Goal: Information Seeking & Learning: Learn about a topic

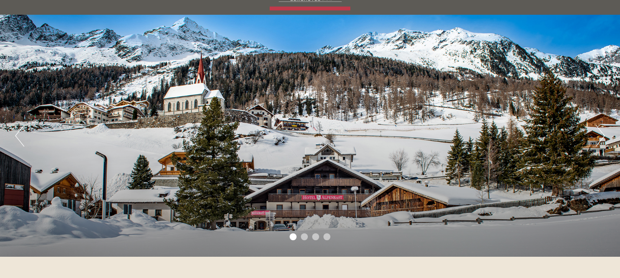
scroll to position [87, 0]
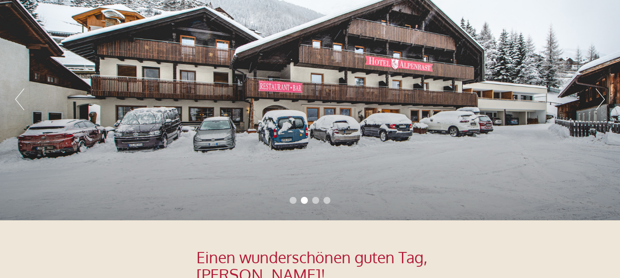
click at [601, 99] on button "Next" at bounding box center [599, 99] width 9 height 22
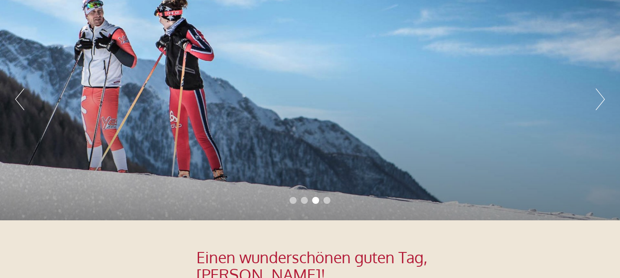
click at [601, 99] on button "Next" at bounding box center [599, 99] width 9 height 22
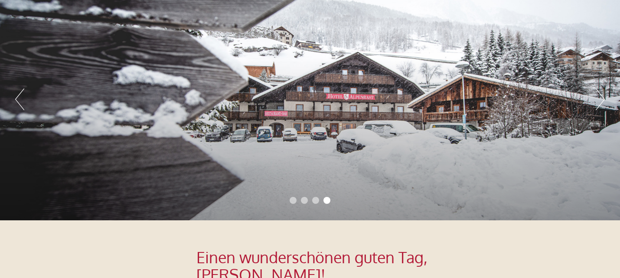
click at [601, 99] on button "Next" at bounding box center [599, 99] width 9 height 22
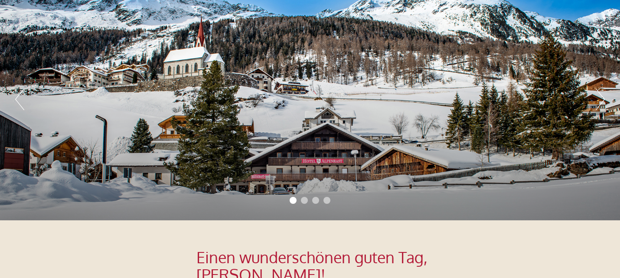
click at [601, 99] on button "Next" at bounding box center [599, 99] width 9 height 22
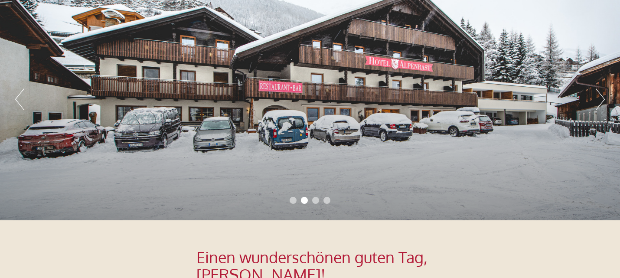
click at [601, 99] on button "Next" at bounding box center [599, 99] width 9 height 22
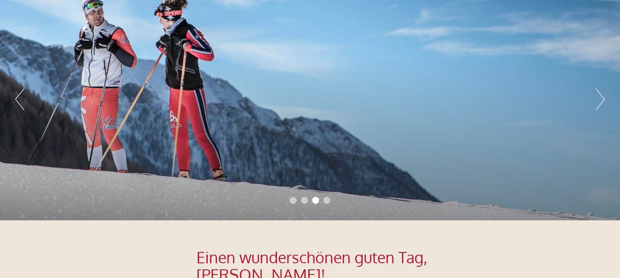
click at [601, 99] on button "Next" at bounding box center [599, 99] width 9 height 22
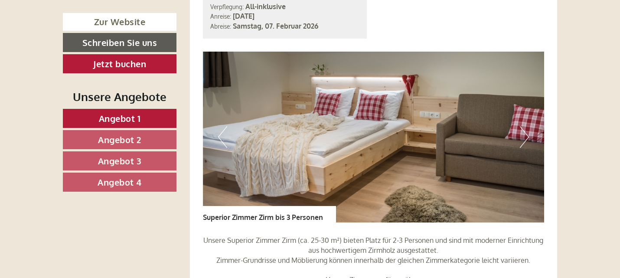
scroll to position [1906, 0]
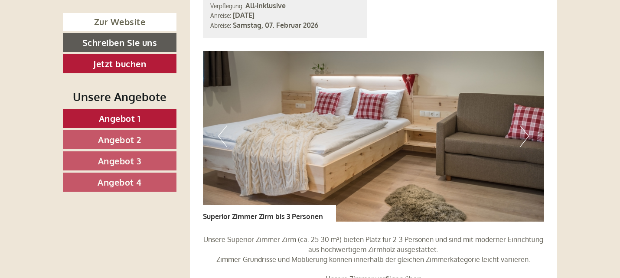
click at [526, 125] on button "Next" at bounding box center [524, 136] width 9 height 22
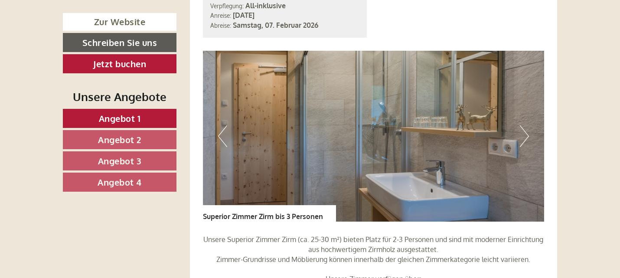
click at [527, 125] on button "Next" at bounding box center [524, 136] width 9 height 22
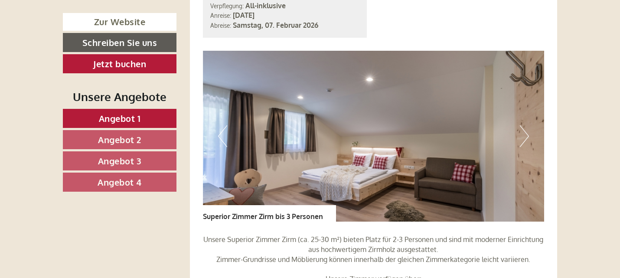
click at [527, 125] on button "Next" at bounding box center [524, 136] width 9 height 22
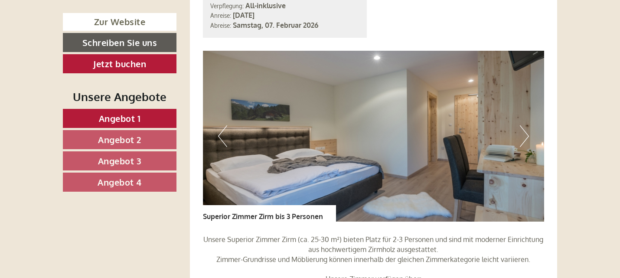
click at [527, 125] on button "Next" at bounding box center [524, 136] width 9 height 22
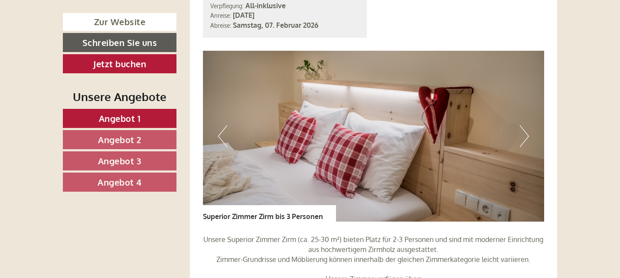
click at [527, 125] on button "Next" at bounding box center [524, 136] width 9 height 22
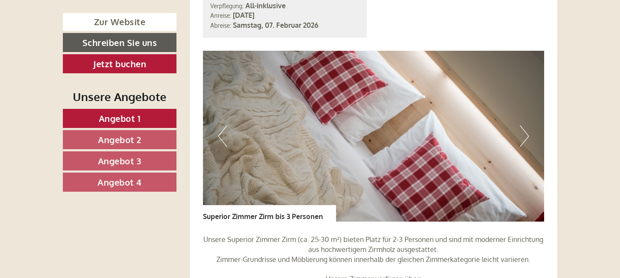
click at [527, 125] on button "Next" at bounding box center [524, 136] width 9 height 22
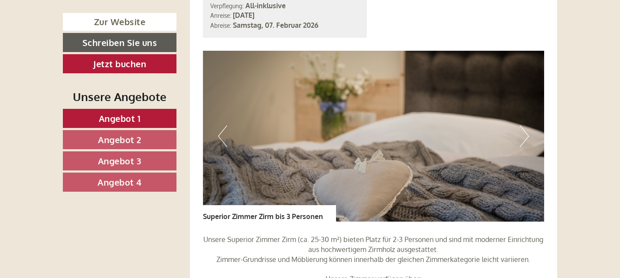
click at [527, 125] on button "Next" at bounding box center [524, 136] width 9 height 22
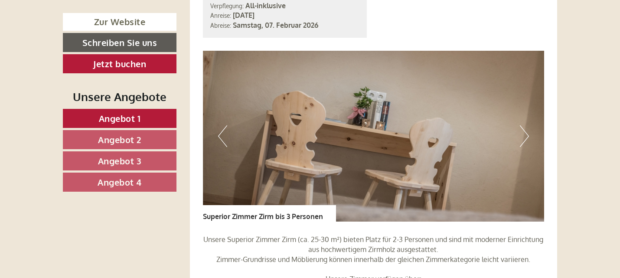
click at [527, 125] on button "Next" at bounding box center [524, 136] width 9 height 22
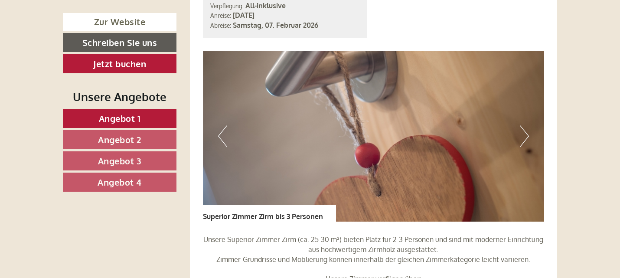
click at [527, 125] on button "Next" at bounding box center [524, 136] width 9 height 22
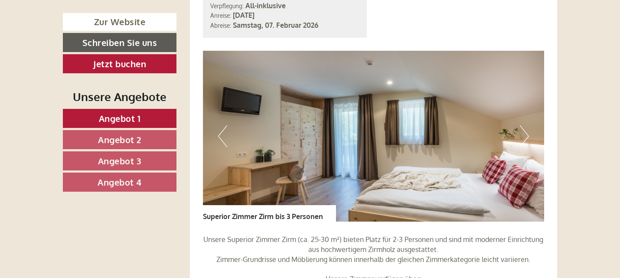
click at [527, 125] on button "Next" at bounding box center [524, 136] width 9 height 22
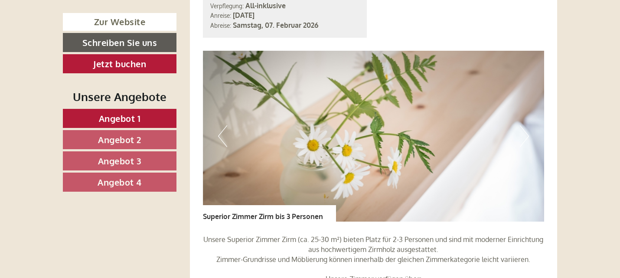
click at [527, 125] on button "Next" at bounding box center [524, 136] width 9 height 22
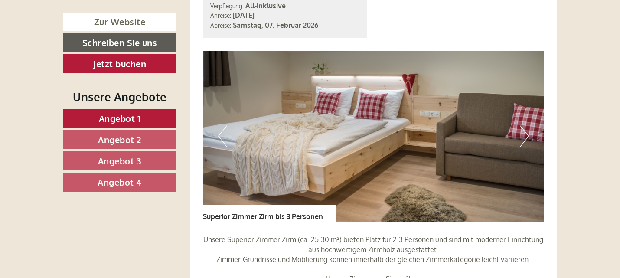
click at [527, 125] on button "Next" at bounding box center [524, 136] width 9 height 22
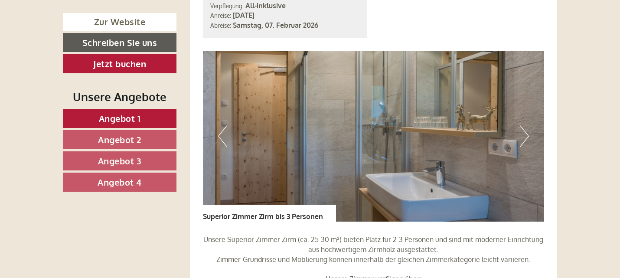
click at [527, 125] on button "Next" at bounding box center [524, 136] width 9 height 22
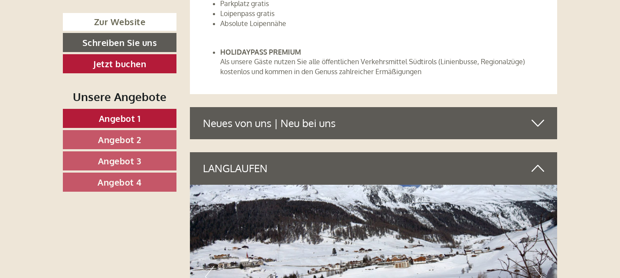
scroll to position [2990, 0]
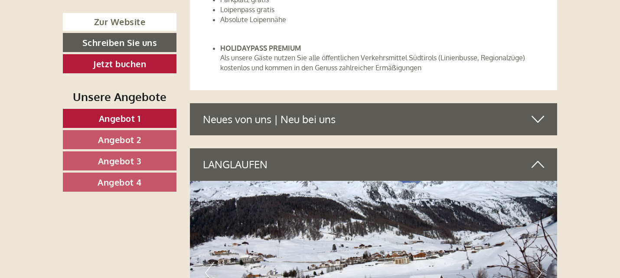
click at [548, 106] on div "Neues von uns | Neu bei uns" at bounding box center [373, 119] width 367 height 32
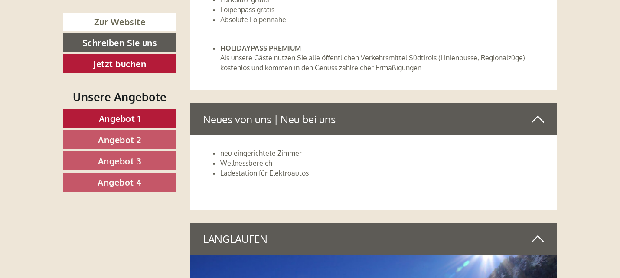
click at [204, 183] on span "..." at bounding box center [205, 187] width 5 height 9
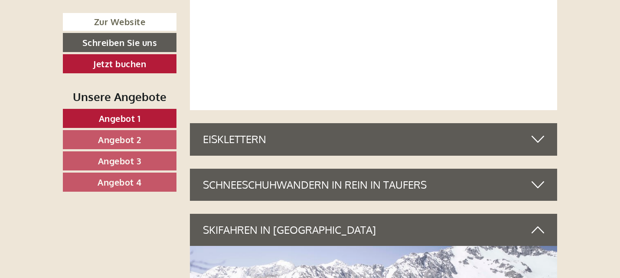
scroll to position [3813, 0]
click at [538, 131] on icon at bounding box center [537, 138] width 13 height 15
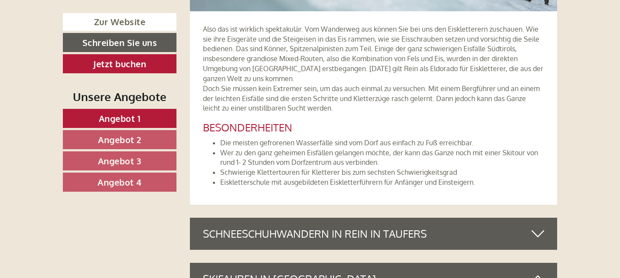
scroll to position [4160, 0]
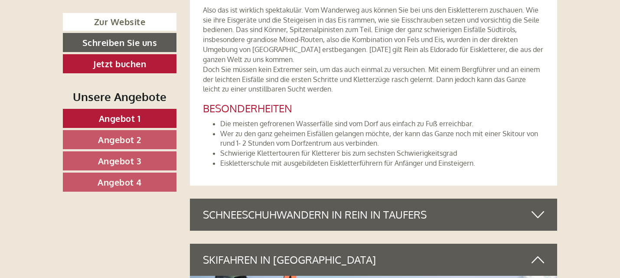
click at [541, 207] on icon at bounding box center [537, 214] width 13 height 15
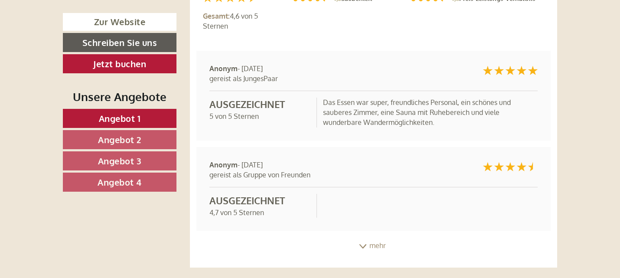
scroll to position [6369, 0]
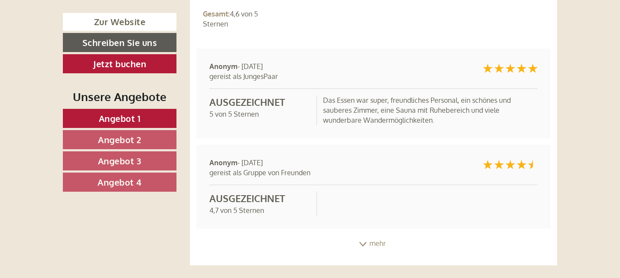
click at [370, 235] on div "mehr" at bounding box center [373, 243] width 367 height 17
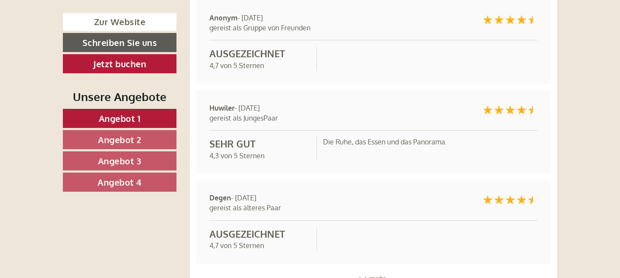
scroll to position [6543, 0]
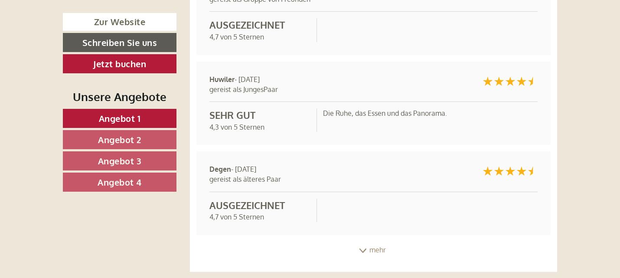
click at [369, 241] on div "mehr" at bounding box center [373, 249] width 367 height 17
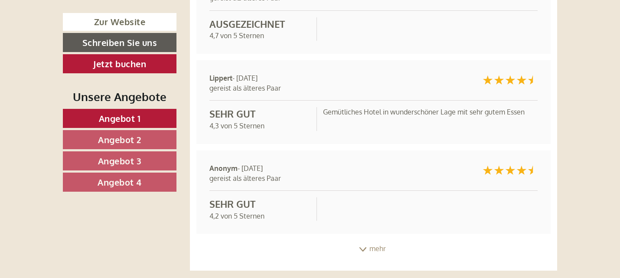
scroll to position [6759, 0]
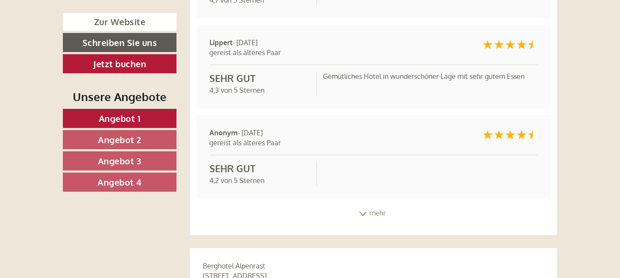
click at [364, 205] on div "mehr" at bounding box center [373, 213] width 367 height 17
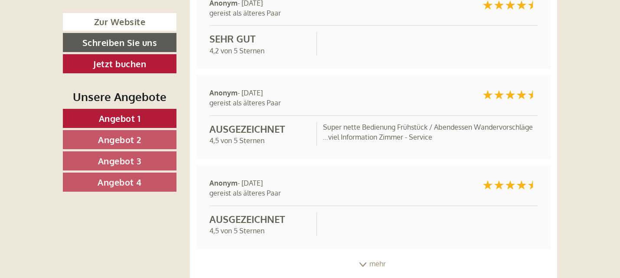
scroll to position [6889, 0]
click at [377, 255] on div "mehr" at bounding box center [373, 263] width 367 height 17
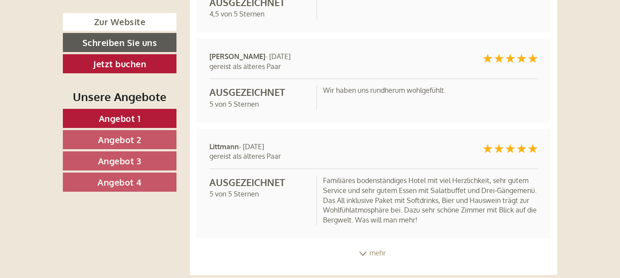
scroll to position [7106, 0]
click at [376, 244] on div "mehr" at bounding box center [373, 252] width 367 height 17
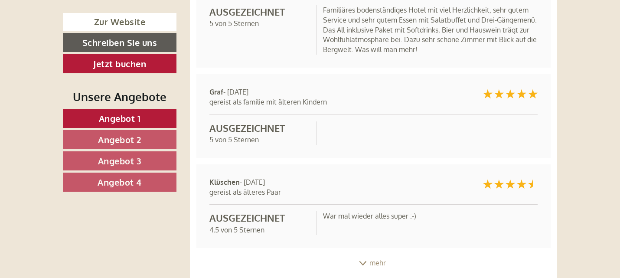
scroll to position [7279, 0]
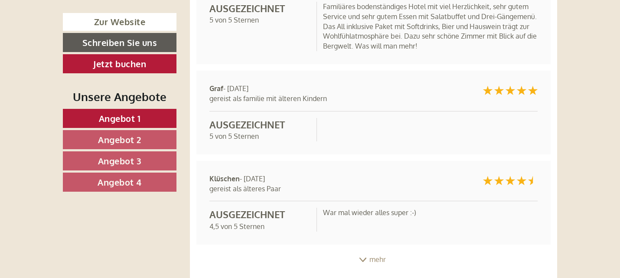
click at [373, 251] on div "mehr" at bounding box center [373, 259] width 367 height 17
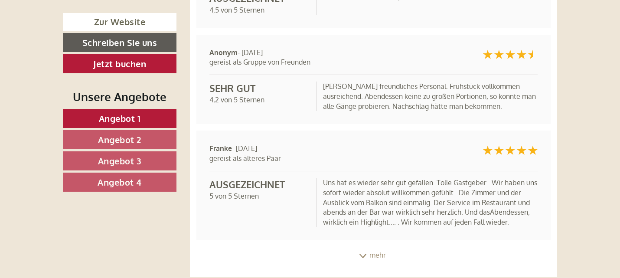
scroll to position [7496, 0]
click at [375, 246] on div "mehr" at bounding box center [373, 254] width 367 height 17
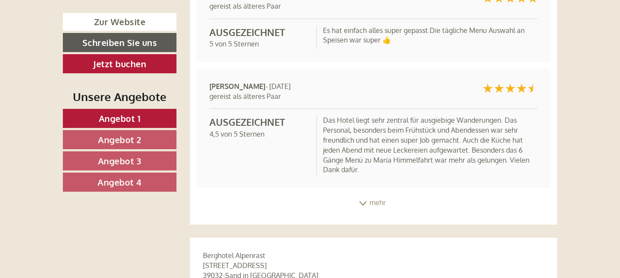
scroll to position [7799, 0]
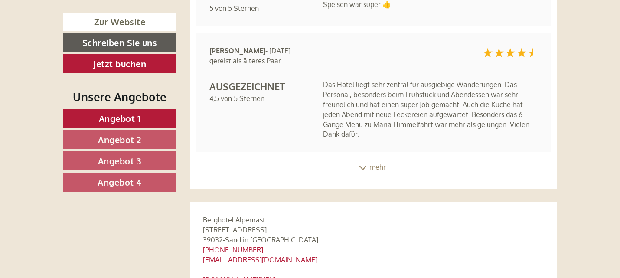
click at [371, 159] on div "mehr" at bounding box center [373, 167] width 367 height 17
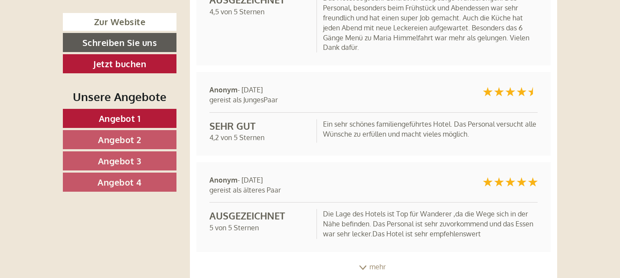
scroll to position [7929, 0]
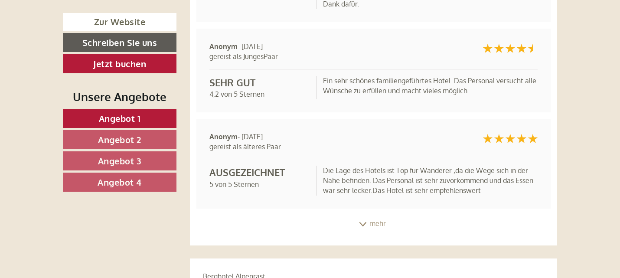
click at [370, 215] on div "mehr" at bounding box center [373, 223] width 367 height 17
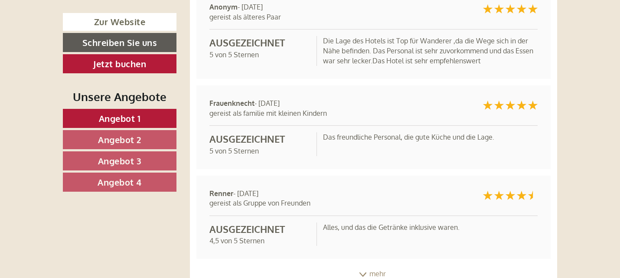
scroll to position [8059, 0]
click at [380, 265] on div "mehr" at bounding box center [373, 273] width 367 height 17
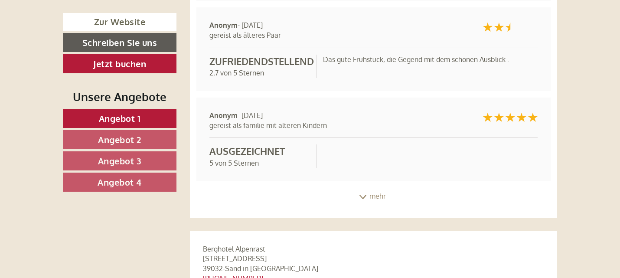
scroll to position [8319, 0]
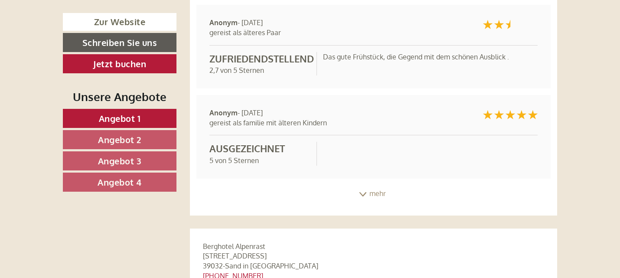
click at [379, 185] on div "mehr" at bounding box center [373, 193] width 367 height 17
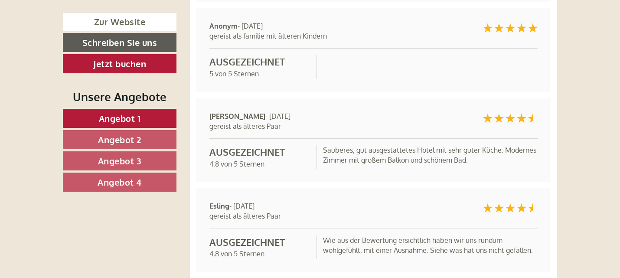
scroll to position [8449, 0]
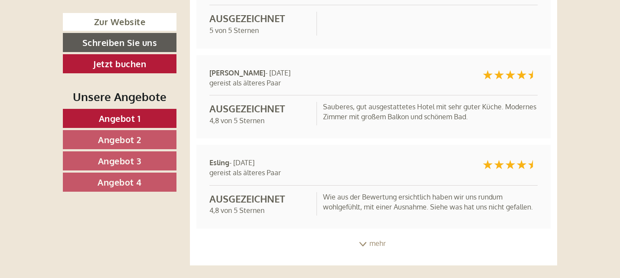
click at [378, 235] on div "mehr" at bounding box center [373, 243] width 367 height 17
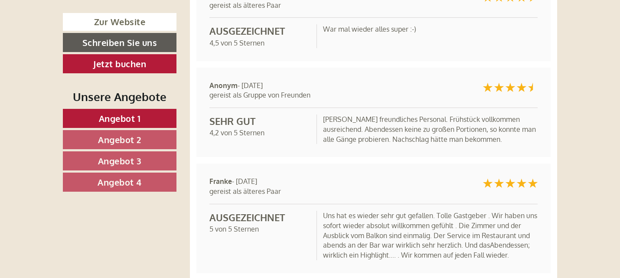
scroll to position [7236, 0]
